Goal: Task Accomplishment & Management: Complete application form

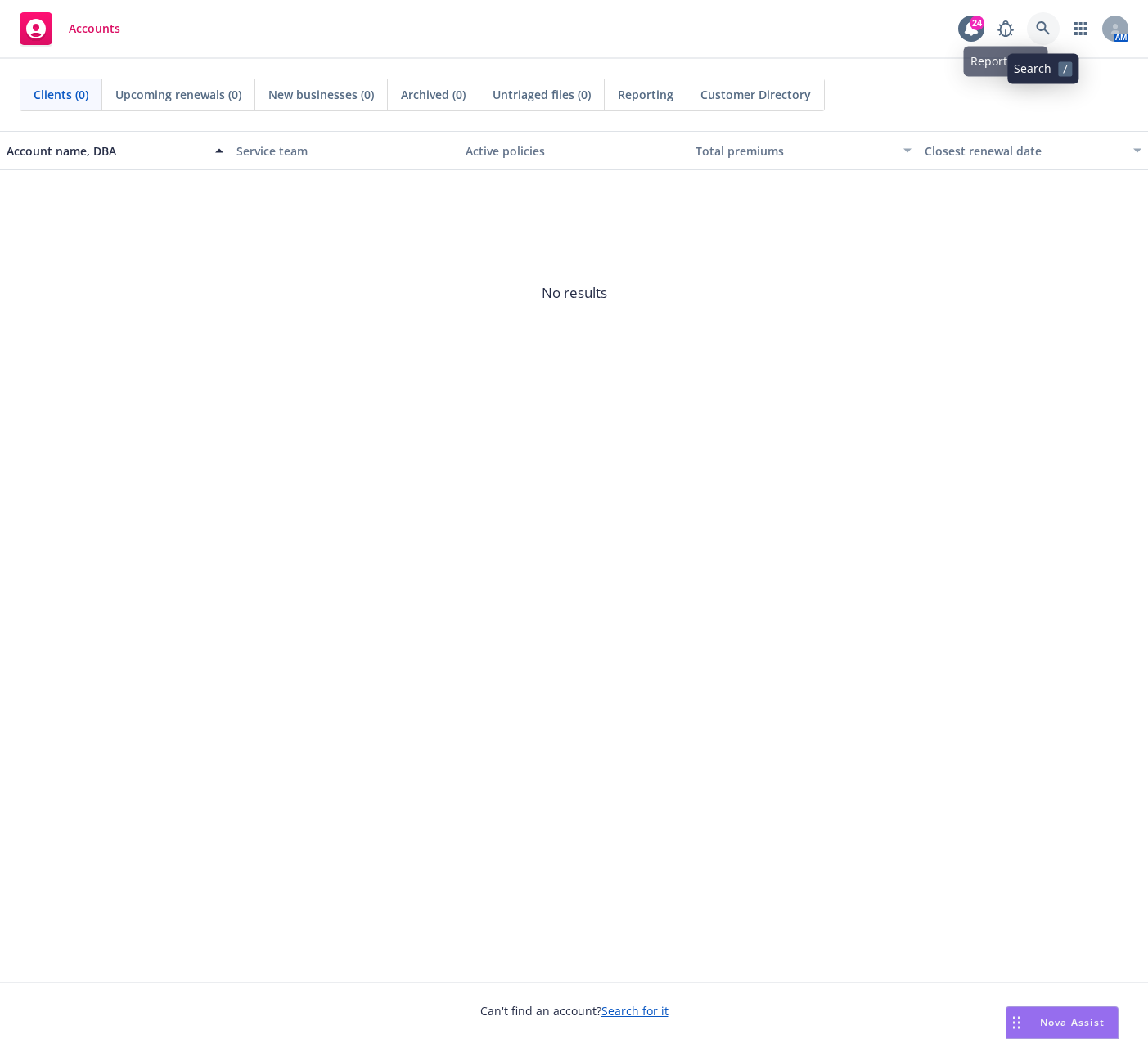
click at [1033, 29] on link at bounding box center [1043, 29] width 32 height 32
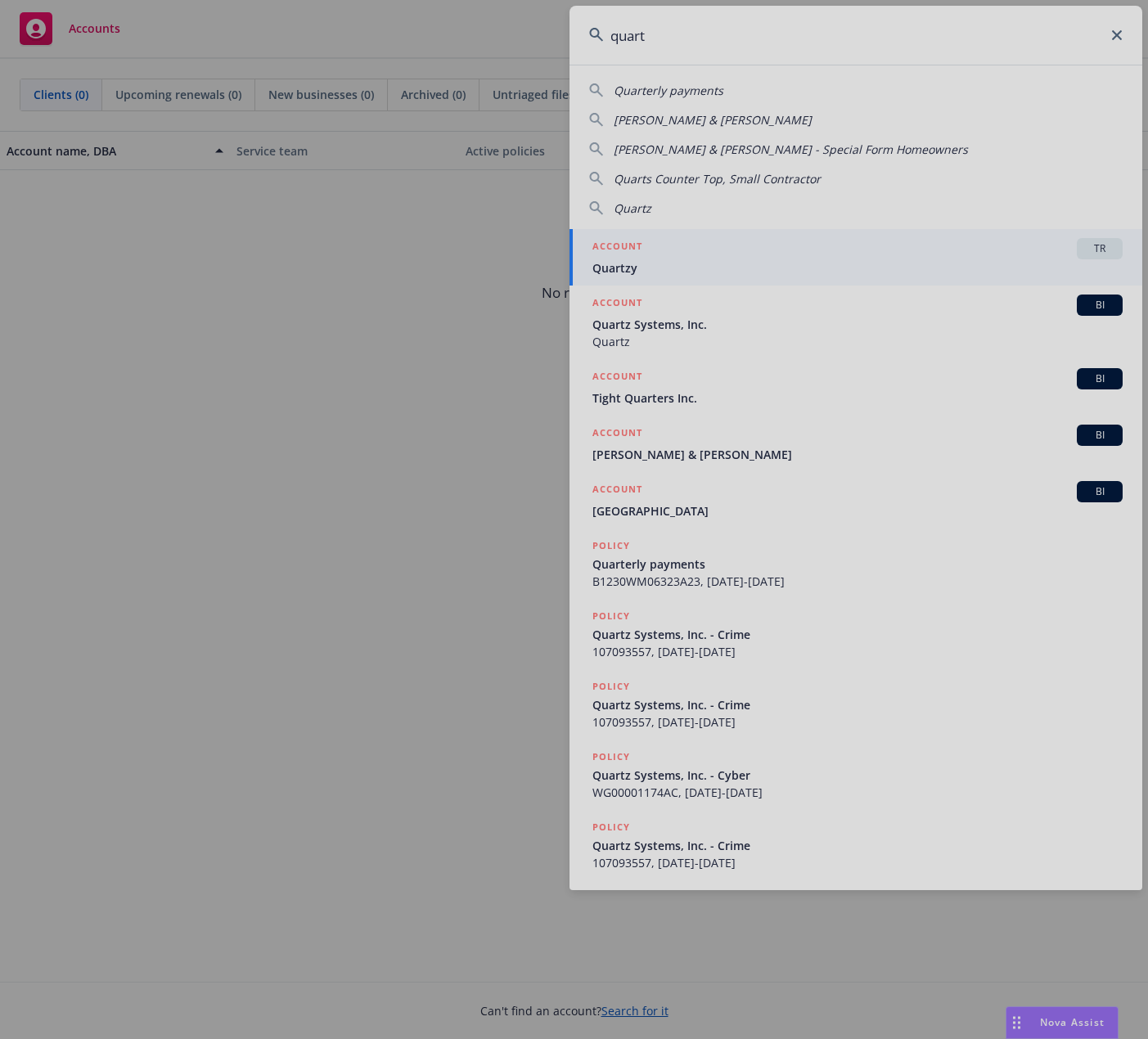
type input "quart"
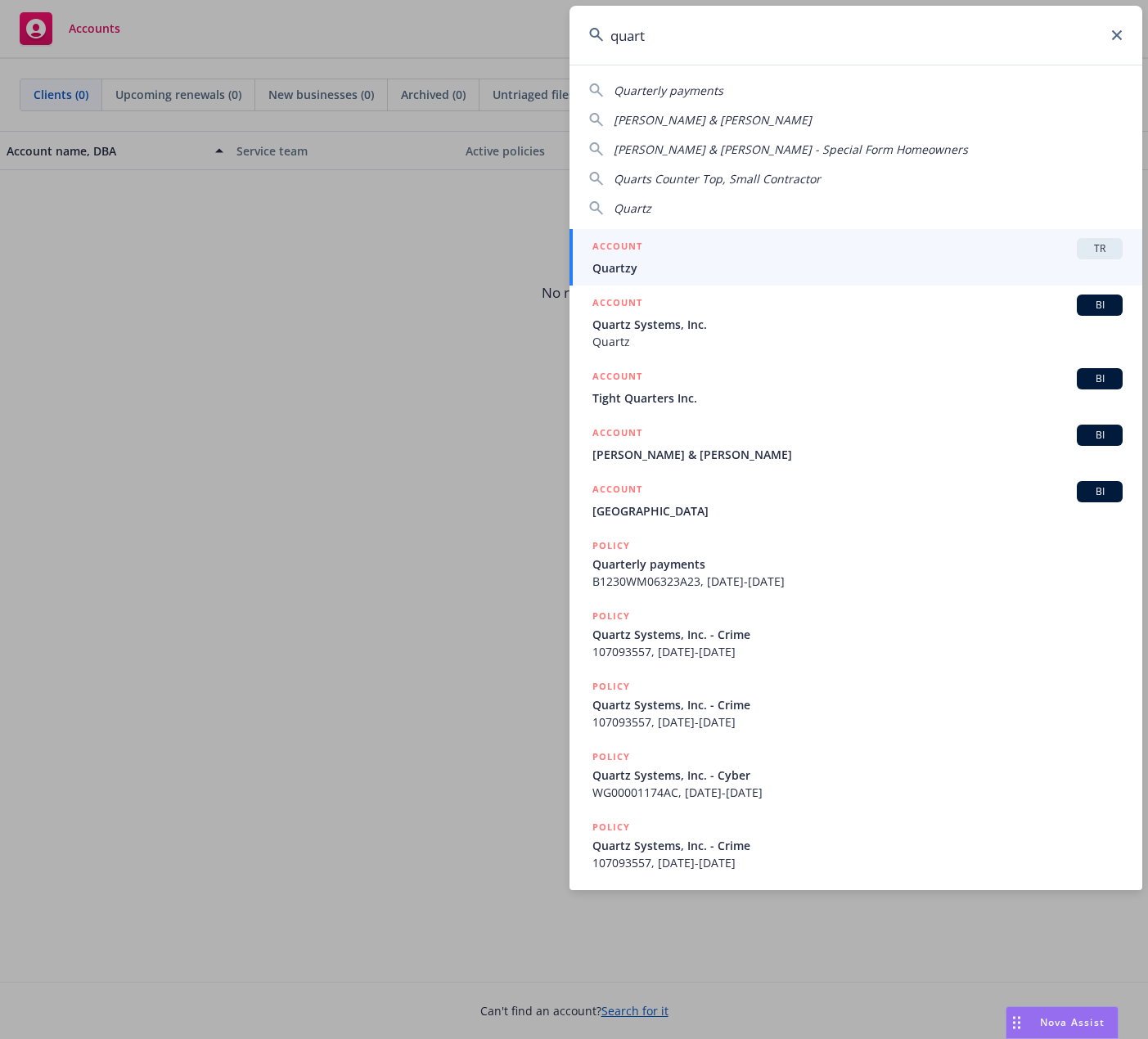
click at [779, 259] on div "ACCOUNT TR" at bounding box center [858, 249] width 530 height 22
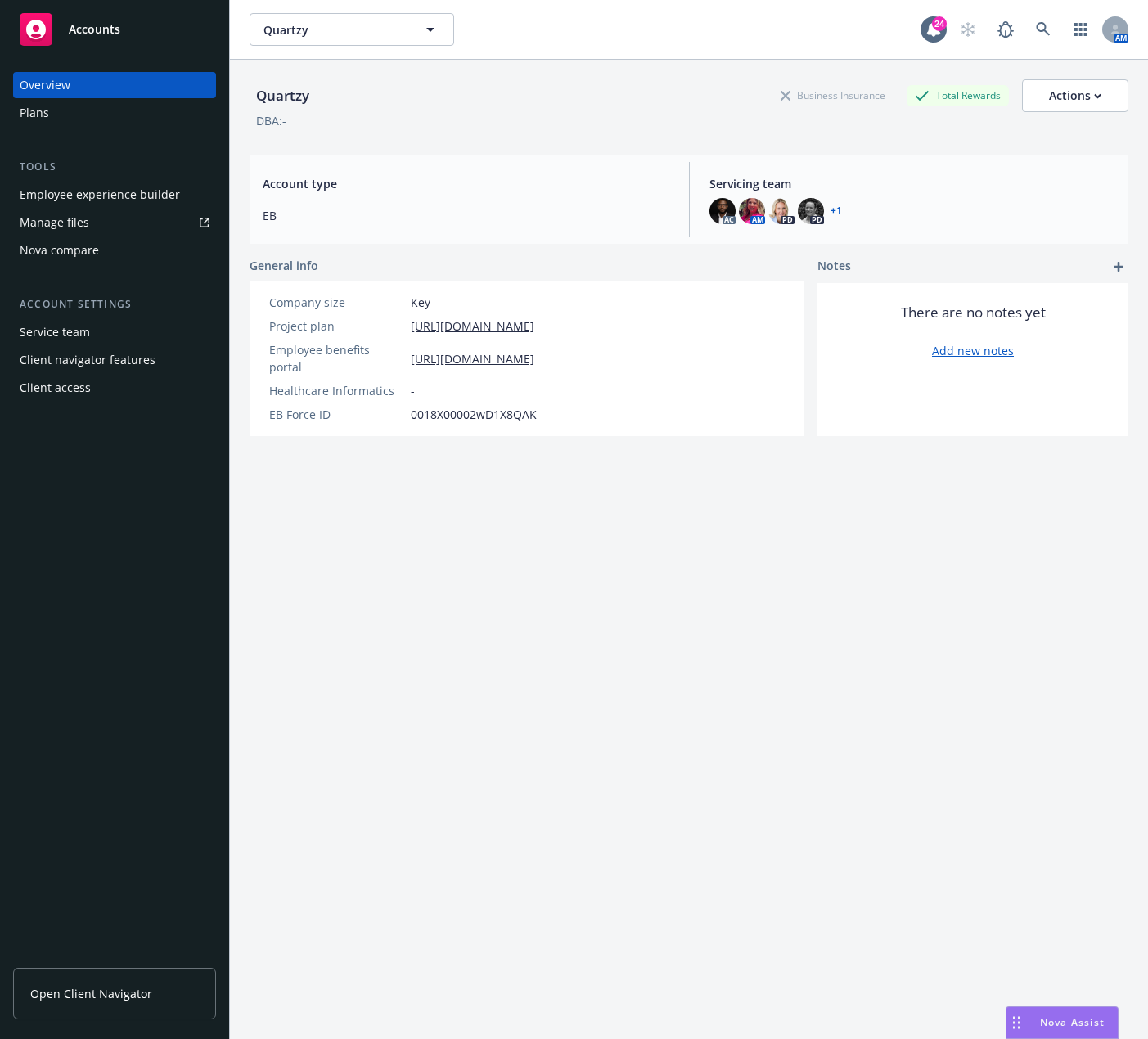
click at [87, 195] on div "Employee experience builder" at bounding box center [100, 194] width 161 height 26
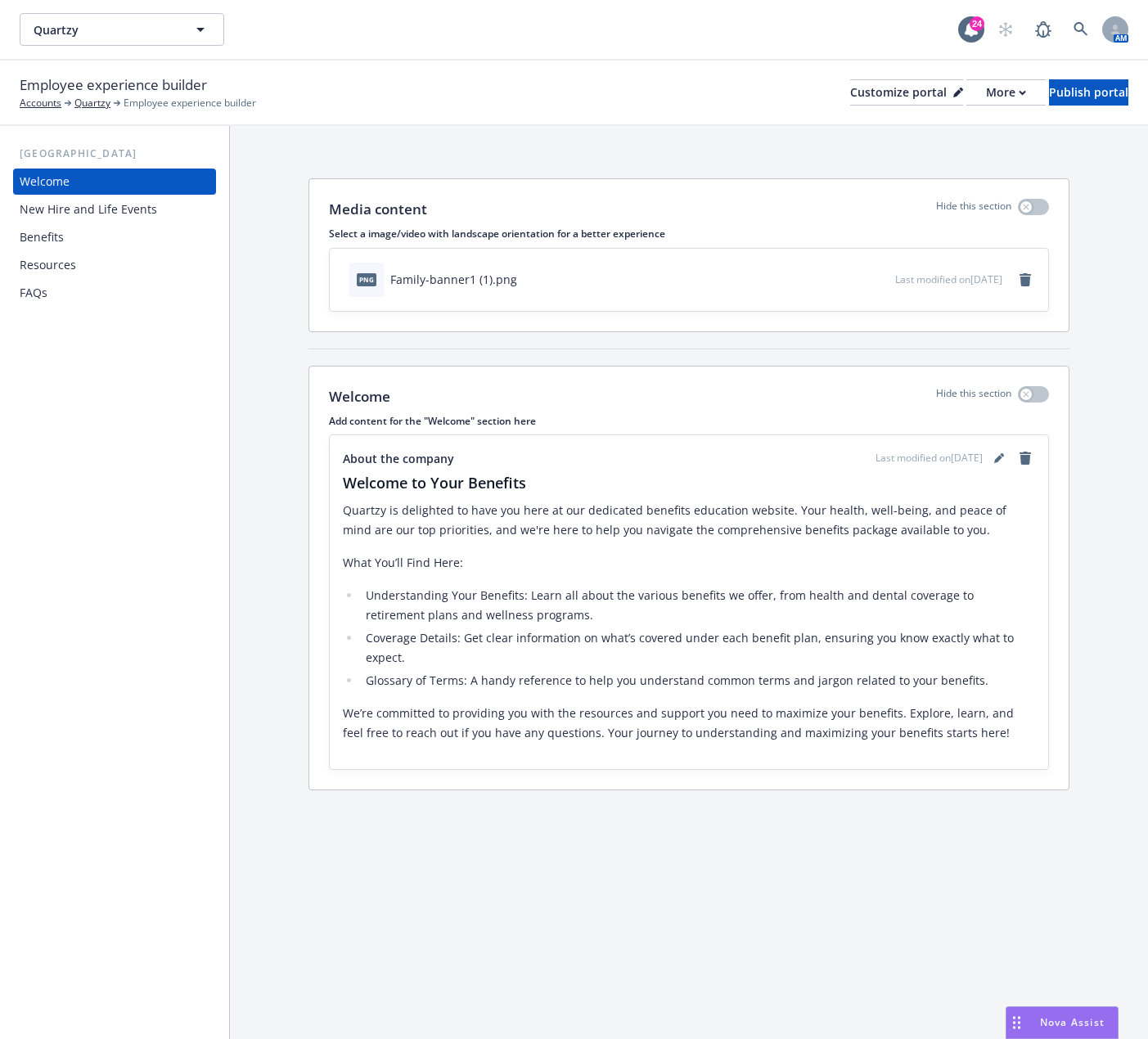
click at [969, 108] on div "Employee experience builder Accounts Quartzy Employee experience builder Custom…" at bounding box center [574, 93] width 1108 height 36
click at [969, 105] on button "More" at bounding box center [1006, 92] width 79 height 26
click at [939, 122] on link "Copy preview link" at bounding box center [918, 129] width 149 height 32
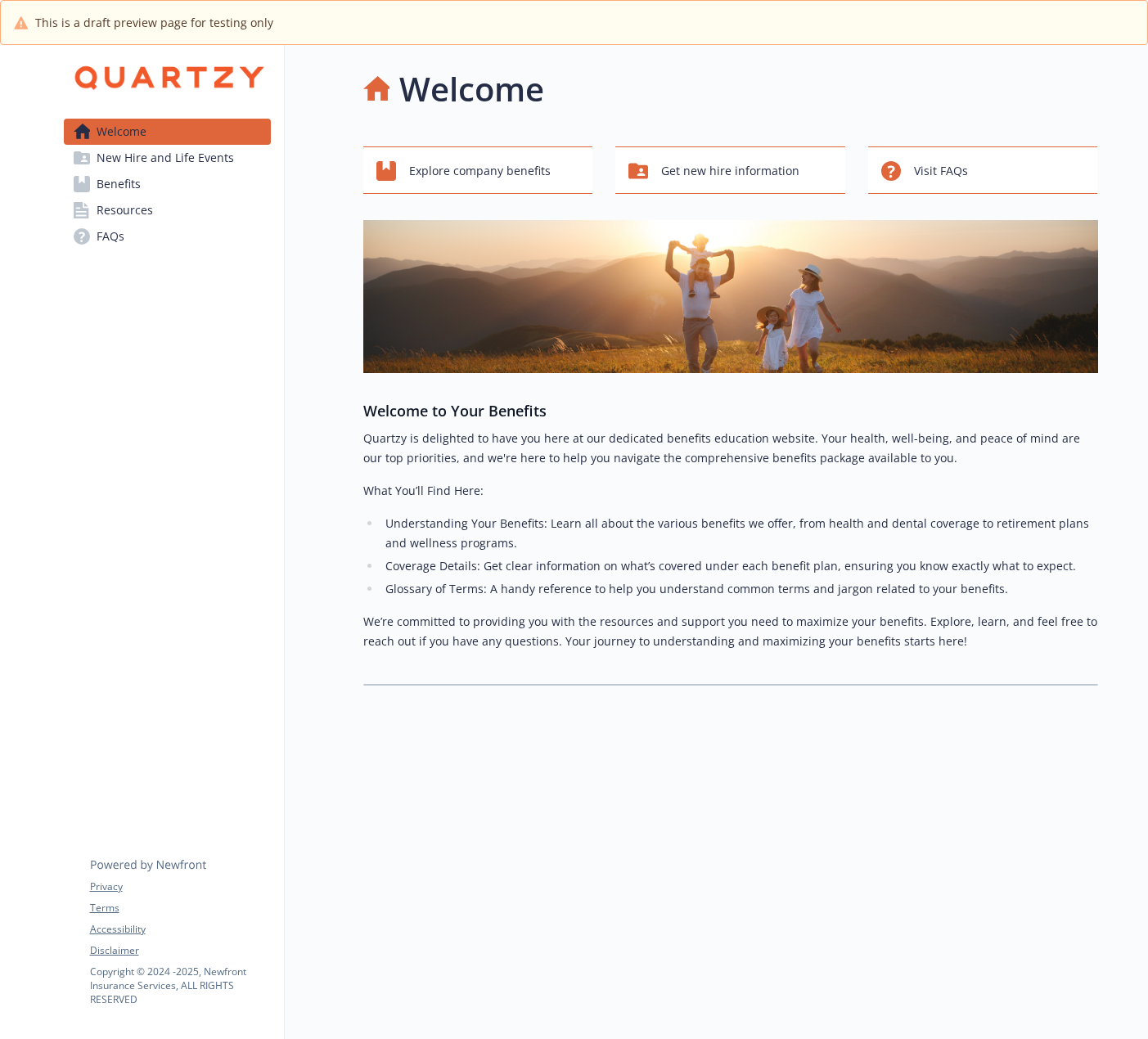
click at [135, 154] on span "New Hire and Life Events" at bounding box center [165, 158] width 137 height 26
